Goal: Communication & Community: Answer question/provide support

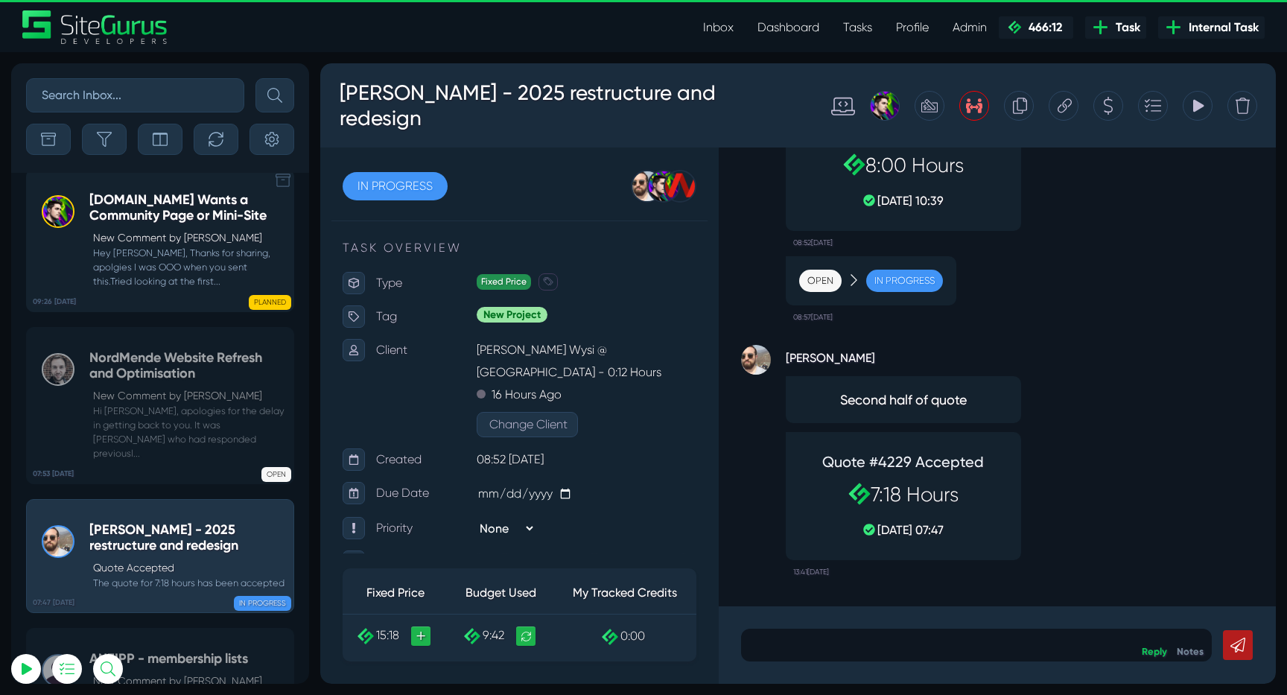
click at [142, 263] on small "Hey Michael, Thanks for sharing, apolgies I was OOO when you sent this.Tried lo…" at bounding box center [187, 267] width 197 height 43
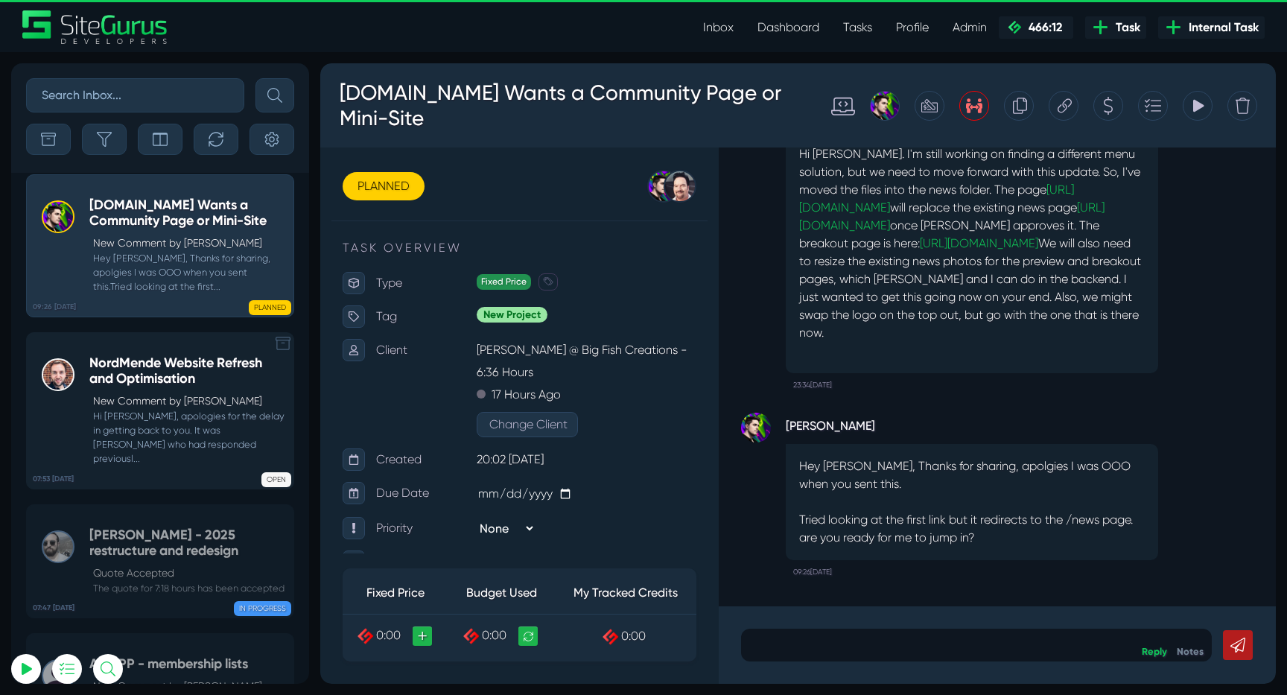
click at [175, 409] on p "New Comment by Luke Wakefield" at bounding box center [189, 401] width 193 height 16
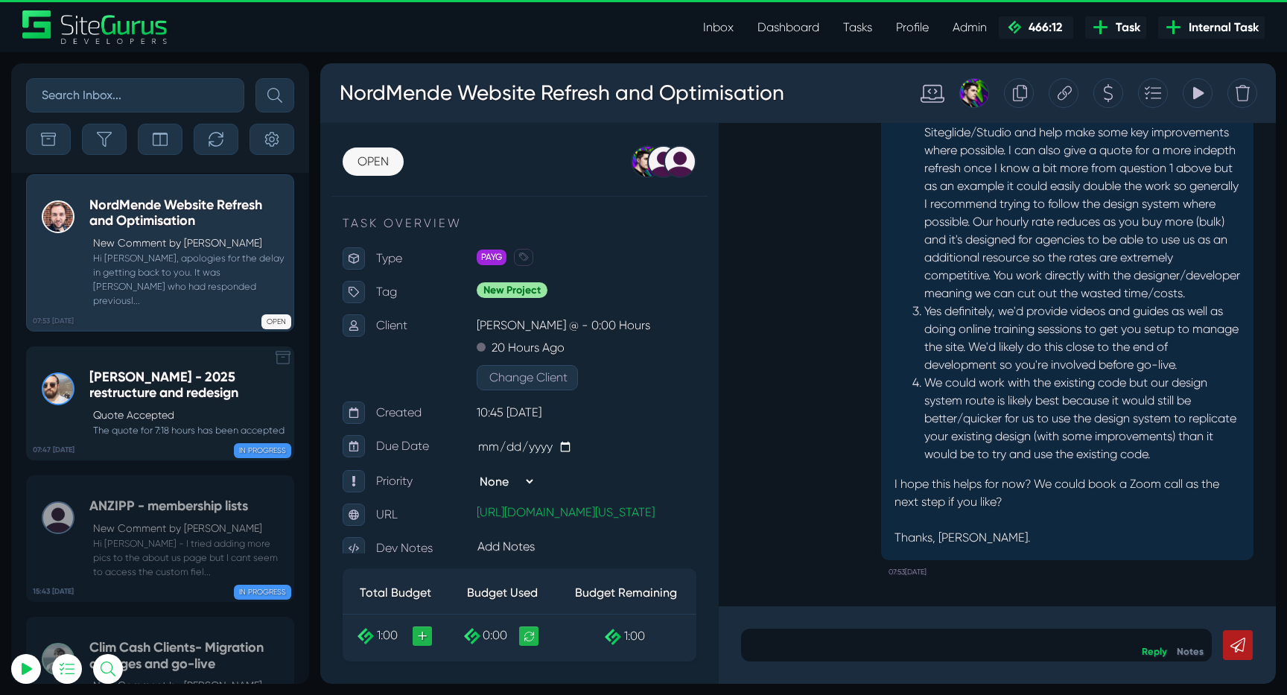
click at [189, 409] on p "Quote Accepted" at bounding box center [189, 415] width 193 height 16
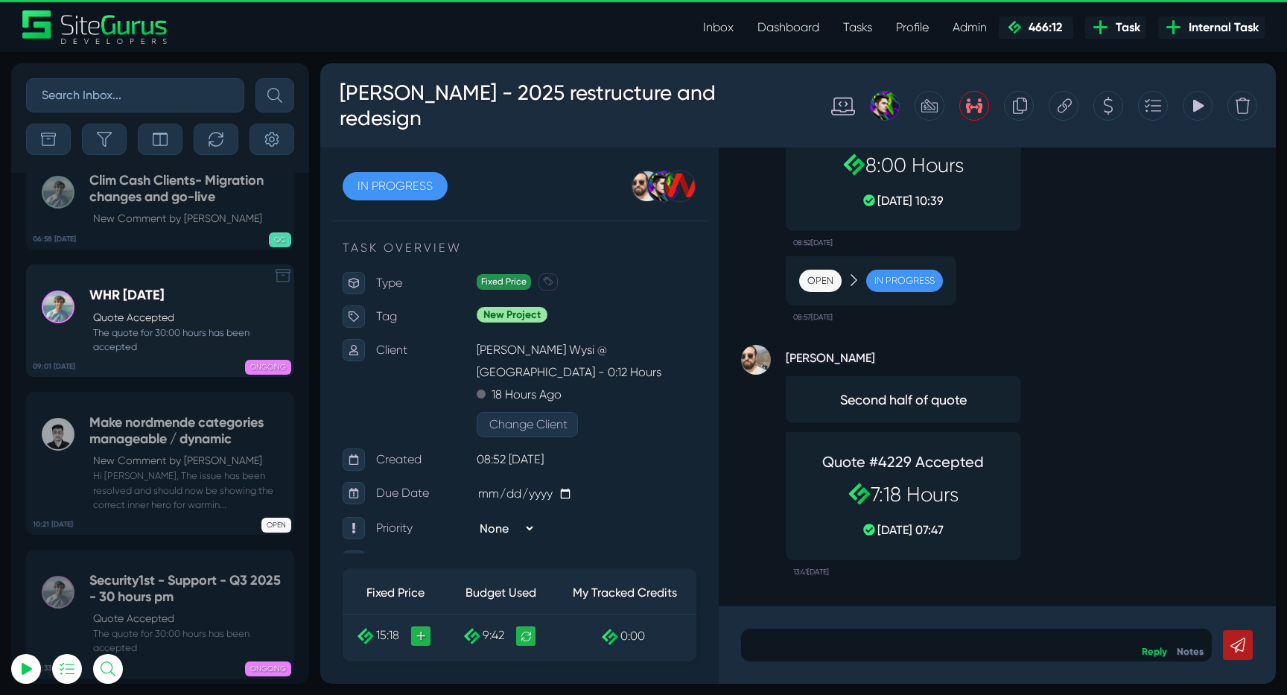
click at [174, 264] on link "09:01 07 Aug WHR Aug 2025 Quote Accepted The quote for 30:00 hours has been acc…" at bounding box center [160, 320] width 268 height 112
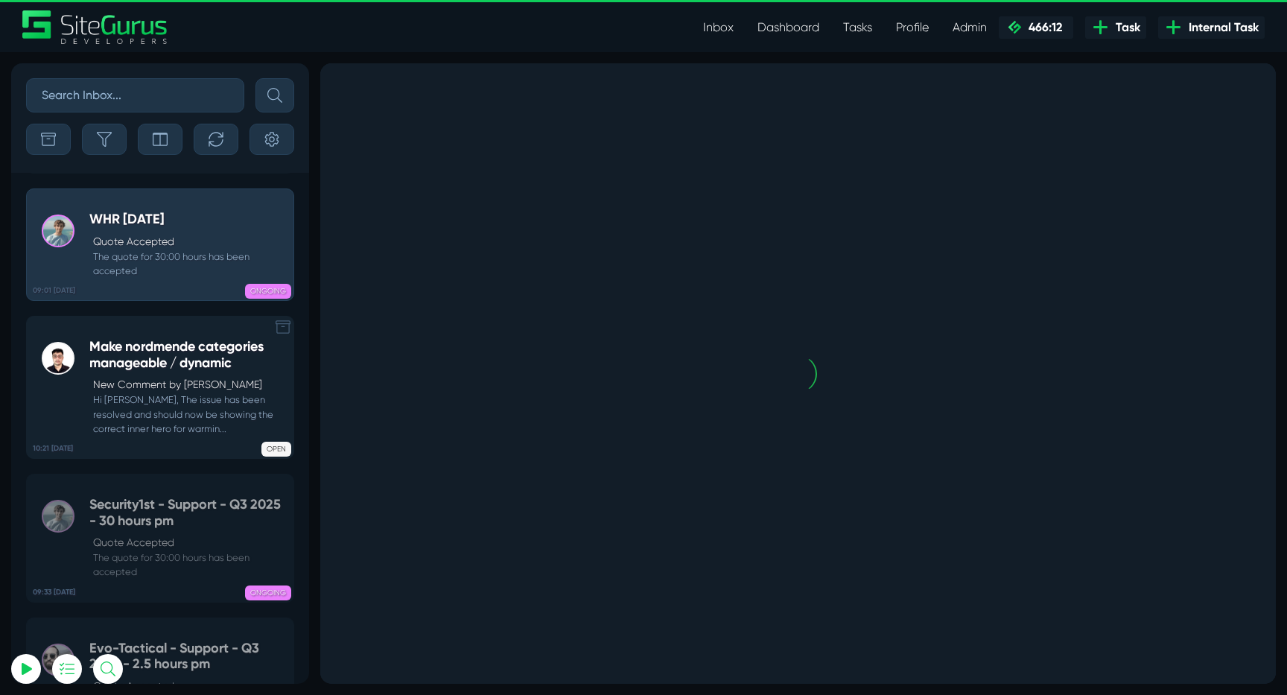
click at [146, 393] on small "Hi Laura, The issue has been resolved and should now be showing the correct inn…" at bounding box center [187, 414] width 197 height 43
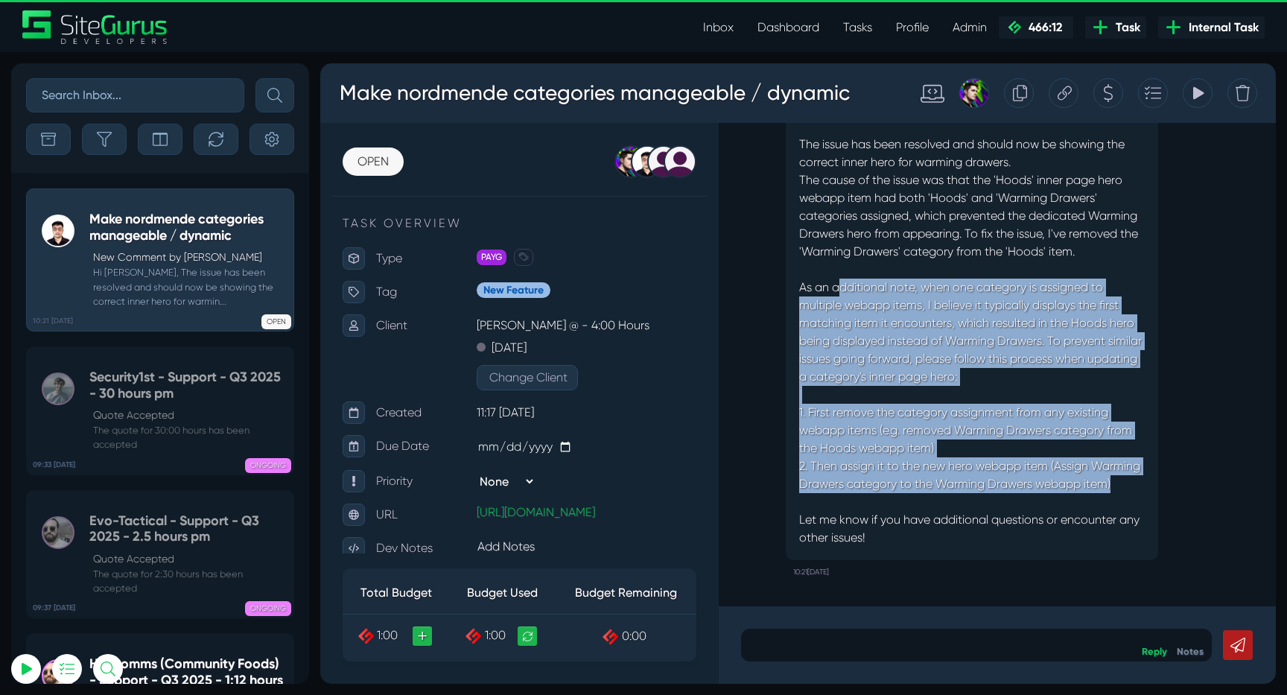
drag, startPoint x: 836, startPoint y: 269, endPoint x: 1063, endPoint y: 482, distance: 311.4
click at [1064, 480] on div "Hi Laura, The issue has been resolved and should now be showing the correct inn…" at bounding box center [972, 323] width 372 height 474
click at [1063, 482] on p "2. Then assign it to the new hero webapp item (Assign Warming Drawers category …" at bounding box center [972, 501] width 346 height 89
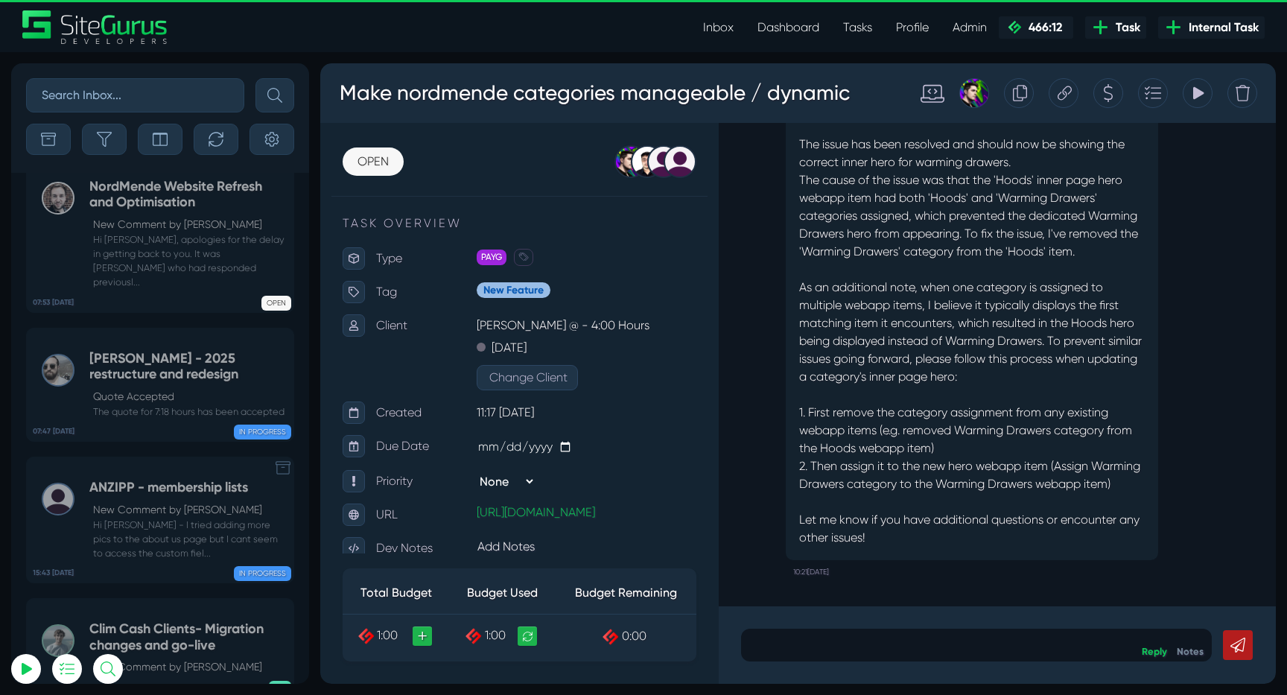
scroll to position [-59716, 0]
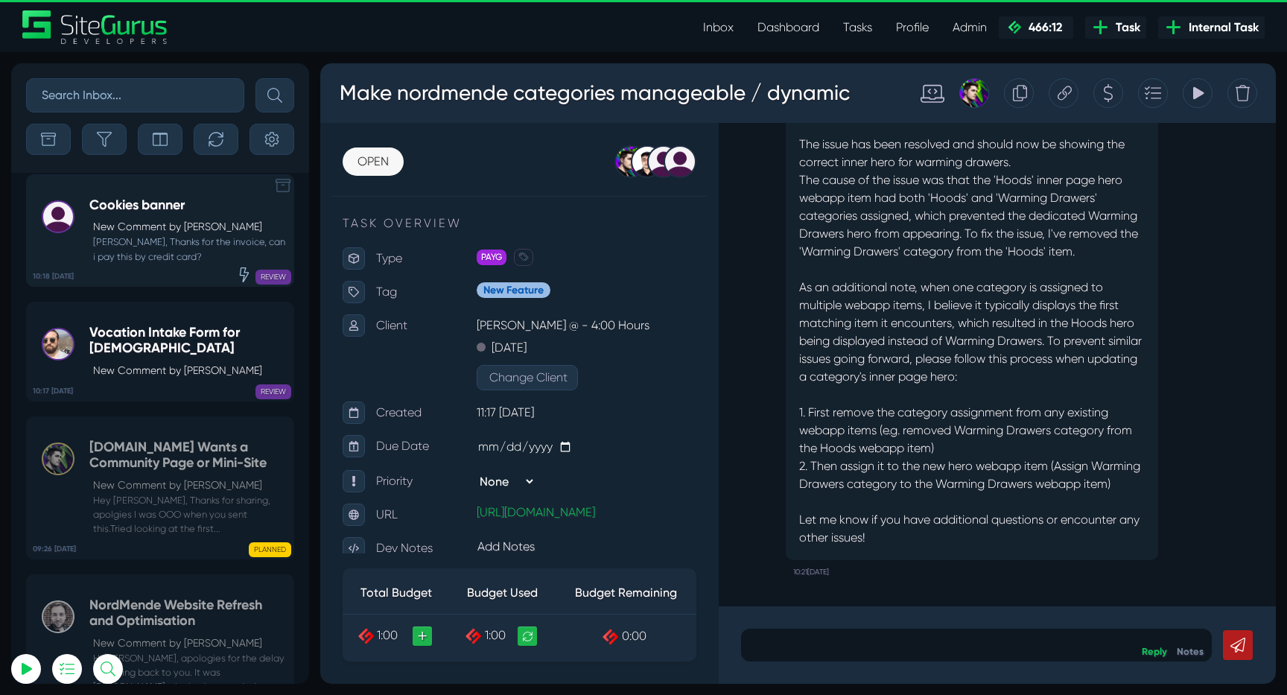
click at [147, 231] on div "Cookies banner New Comment by Paul Garrod Robert, Thanks for the invoice, can i…" at bounding box center [187, 230] width 197 height 66
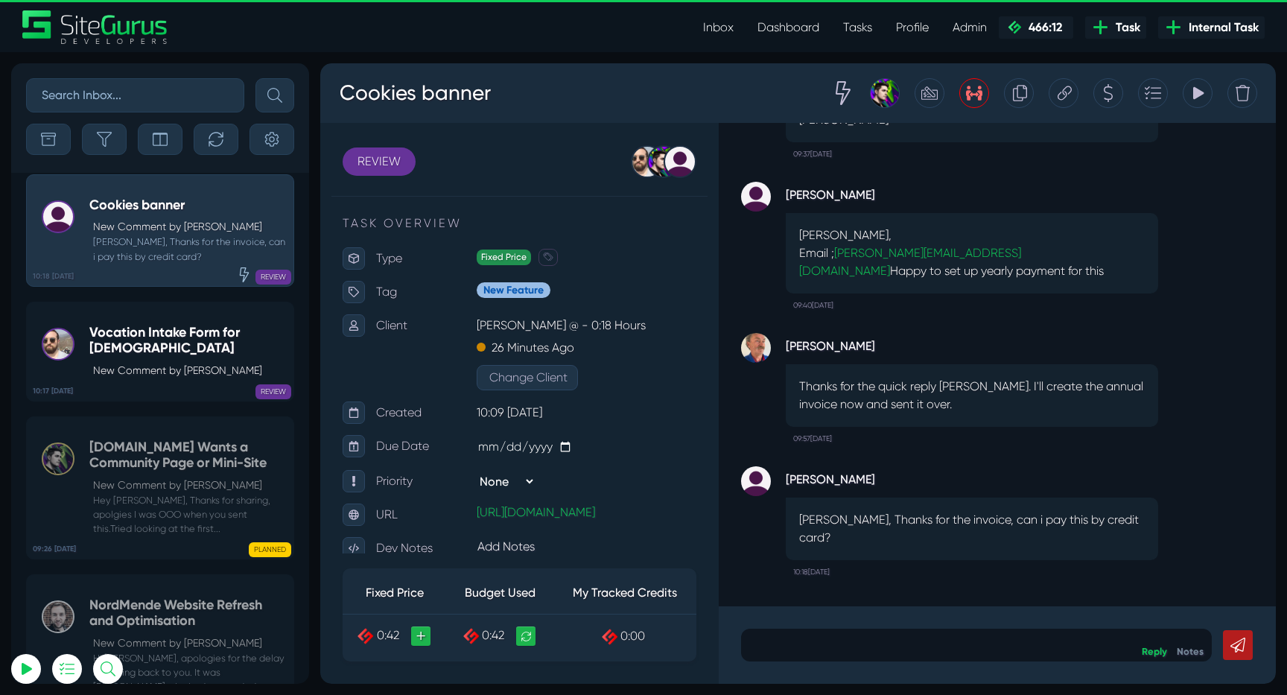
click at [1066, 95] on icon at bounding box center [1065, 93] width 14 height 14
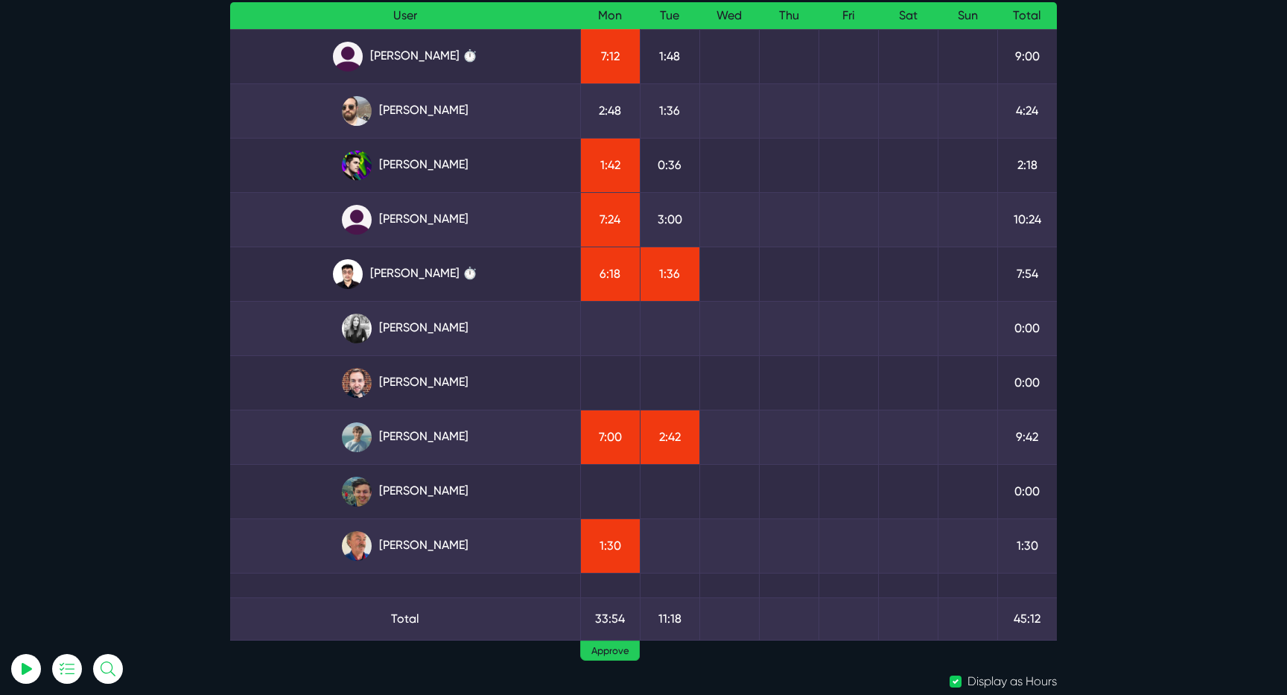
scroll to position [152, 0]
